Goal: Communication & Community: Ask a question

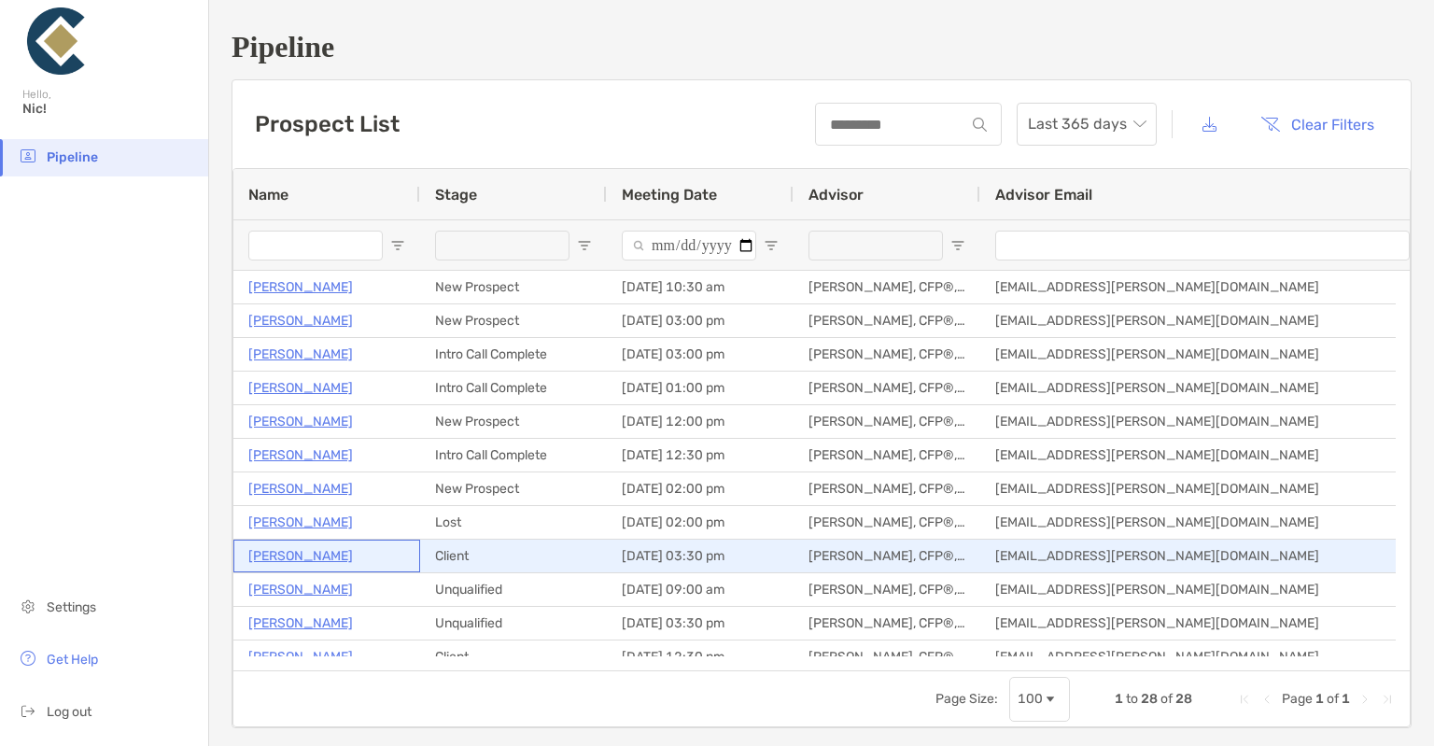
click at [291, 554] on p "[PERSON_NAME]" at bounding box center [300, 555] width 105 height 23
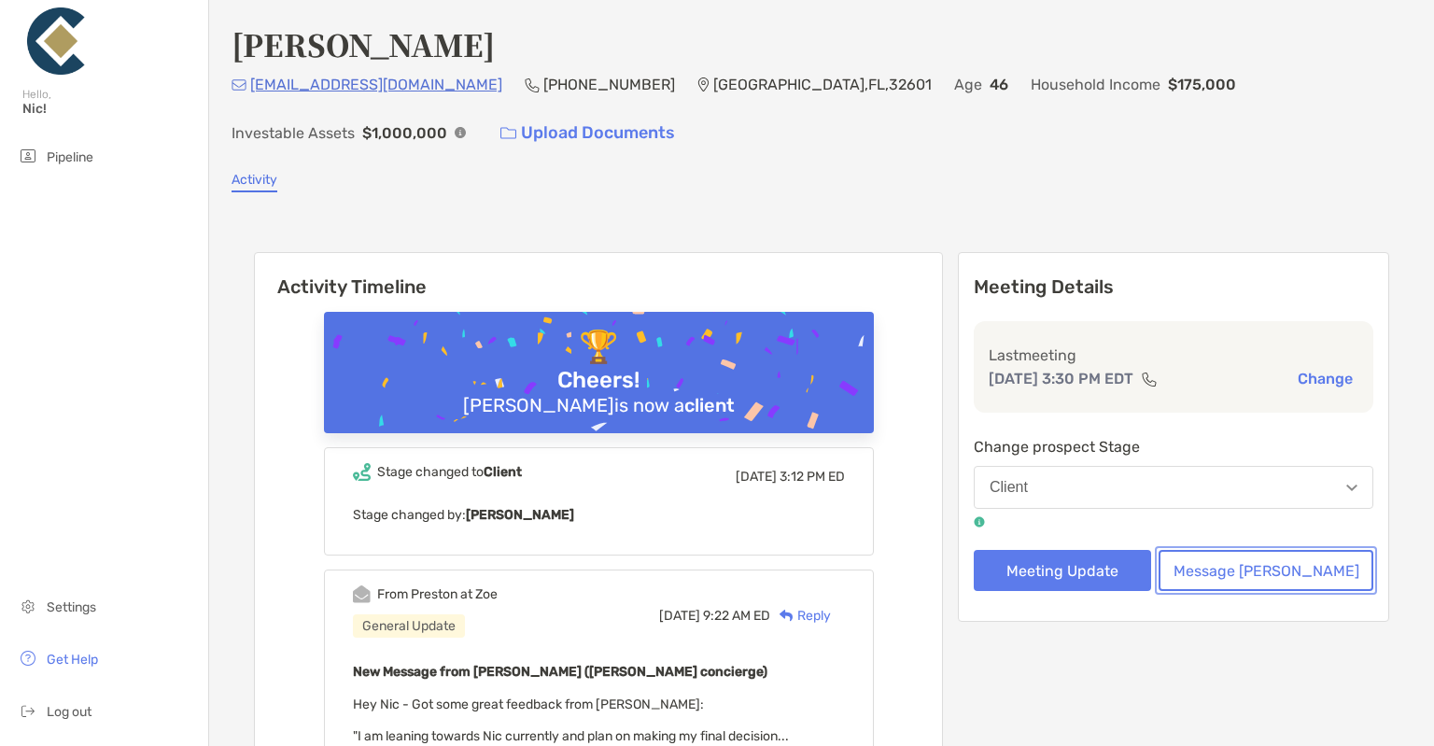
click at [1270, 571] on button "Message [PERSON_NAME]" at bounding box center [1266, 570] width 215 height 41
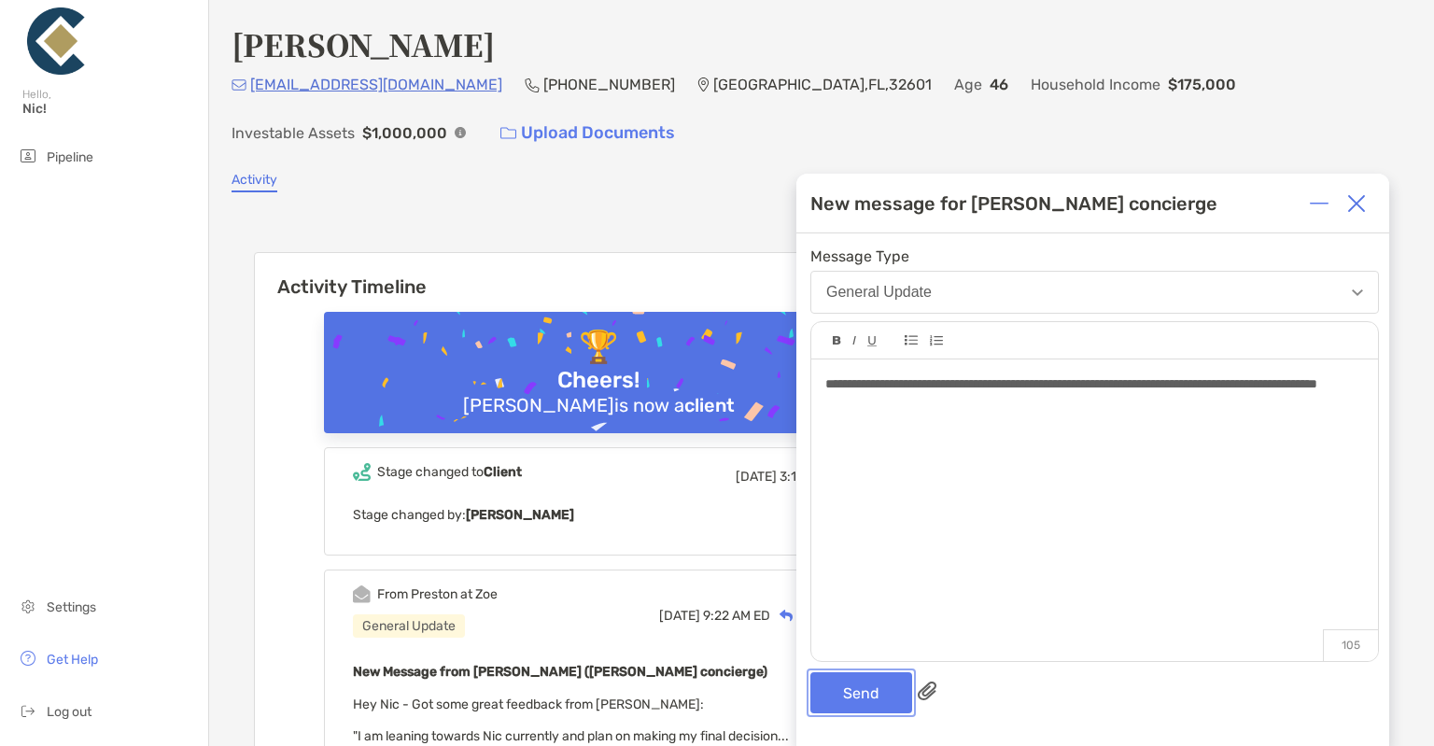
click at [865, 687] on button "Send" at bounding box center [861, 692] width 102 height 41
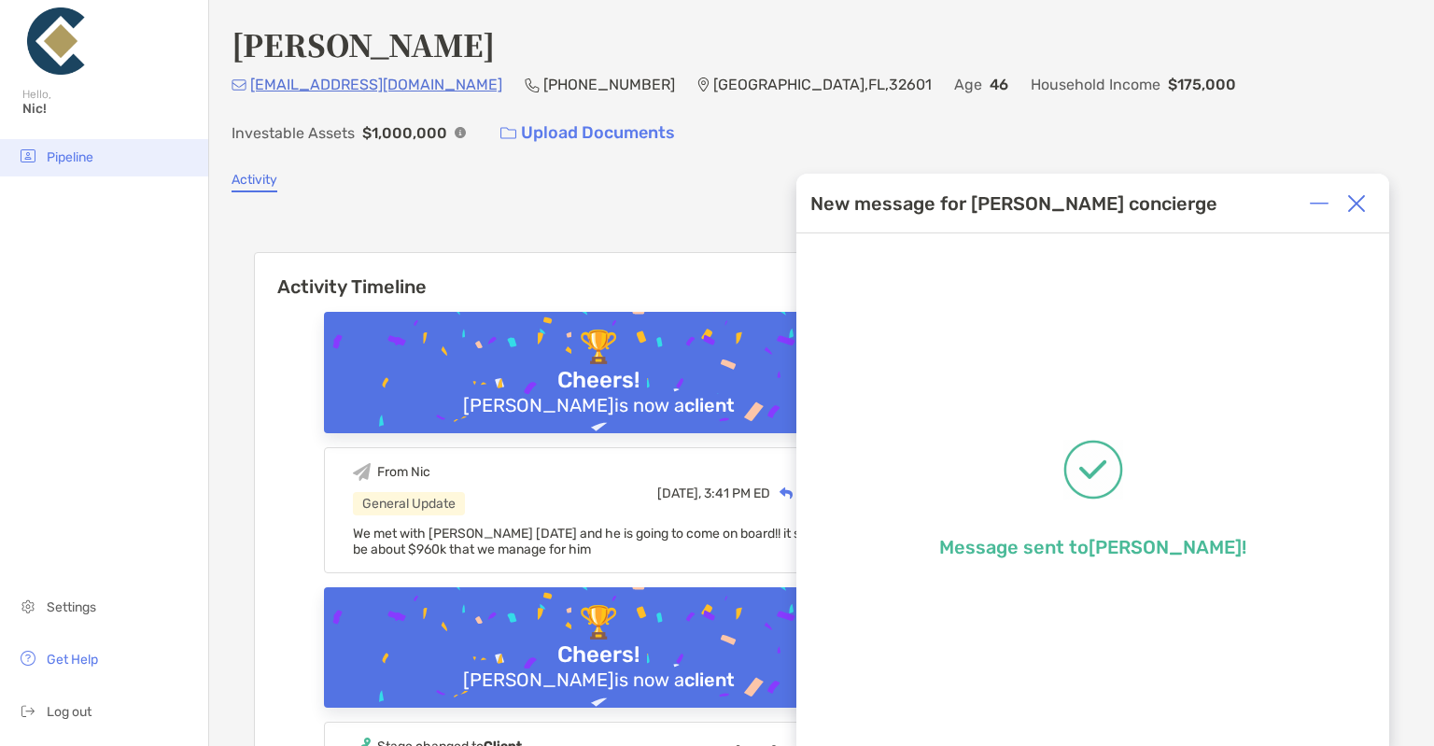
click at [61, 162] on span "Pipeline" at bounding box center [70, 157] width 47 height 16
